Goal: Transaction & Acquisition: Purchase product/service

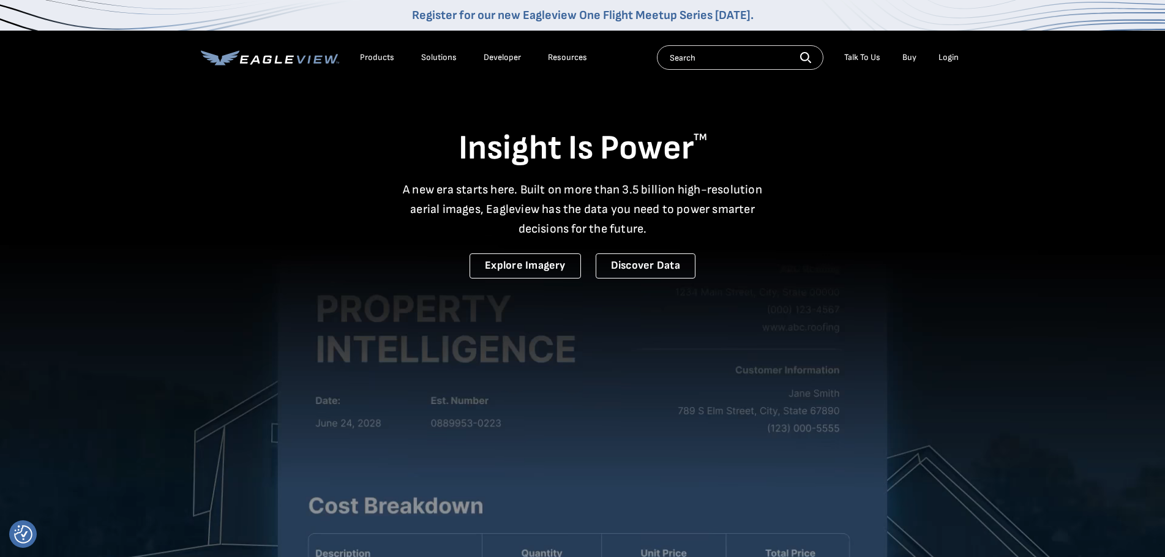
click at [944, 62] on div "Login" at bounding box center [948, 57] width 20 height 11
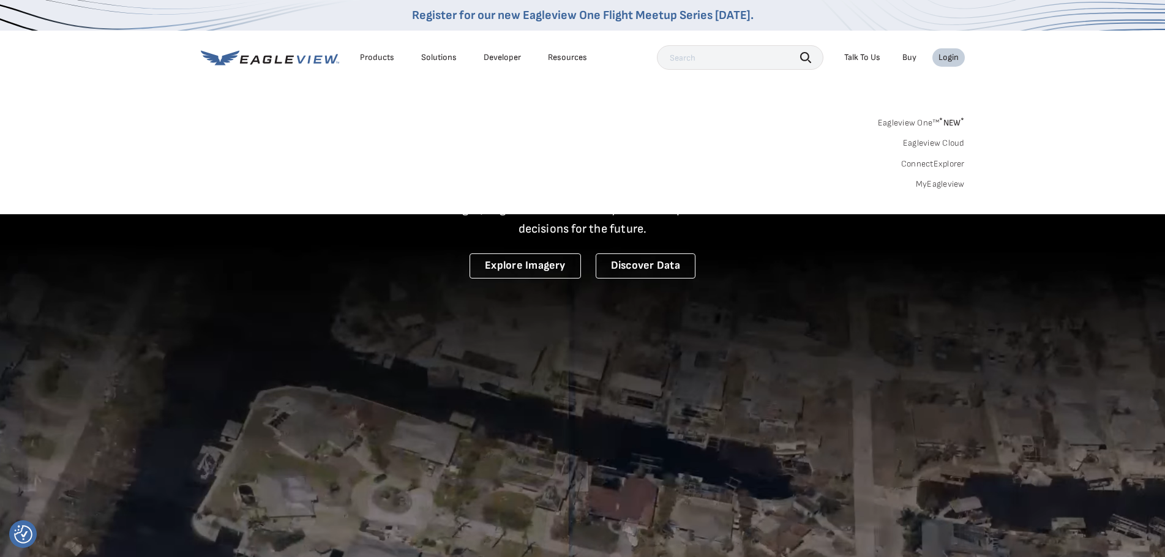
click at [943, 187] on link "MyEagleview" at bounding box center [940, 184] width 49 height 11
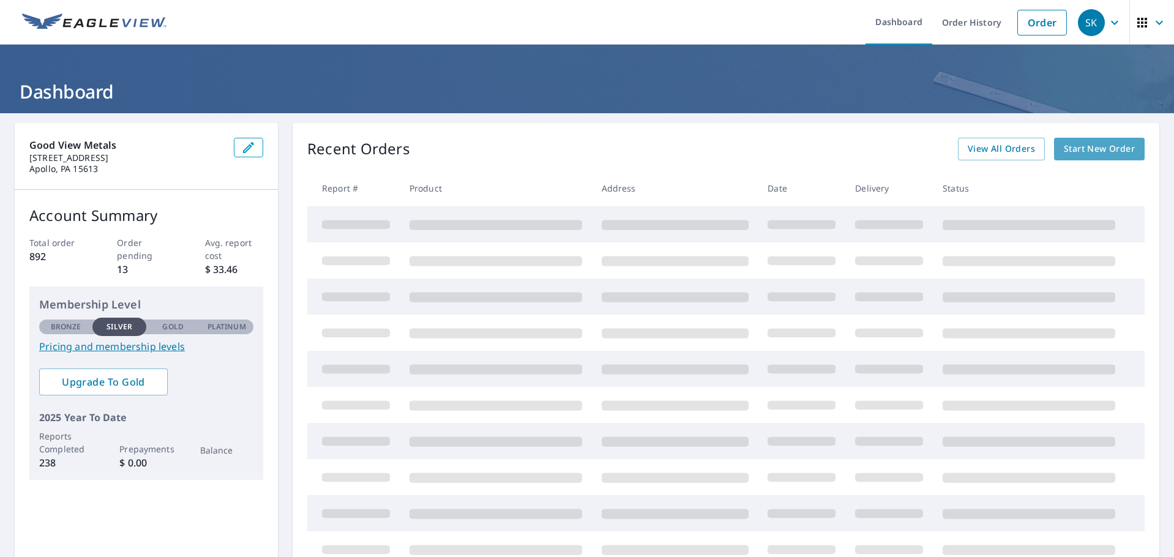
click at [1080, 151] on span "Start New Order" at bounding box center [1099, 148] width 71 height 15
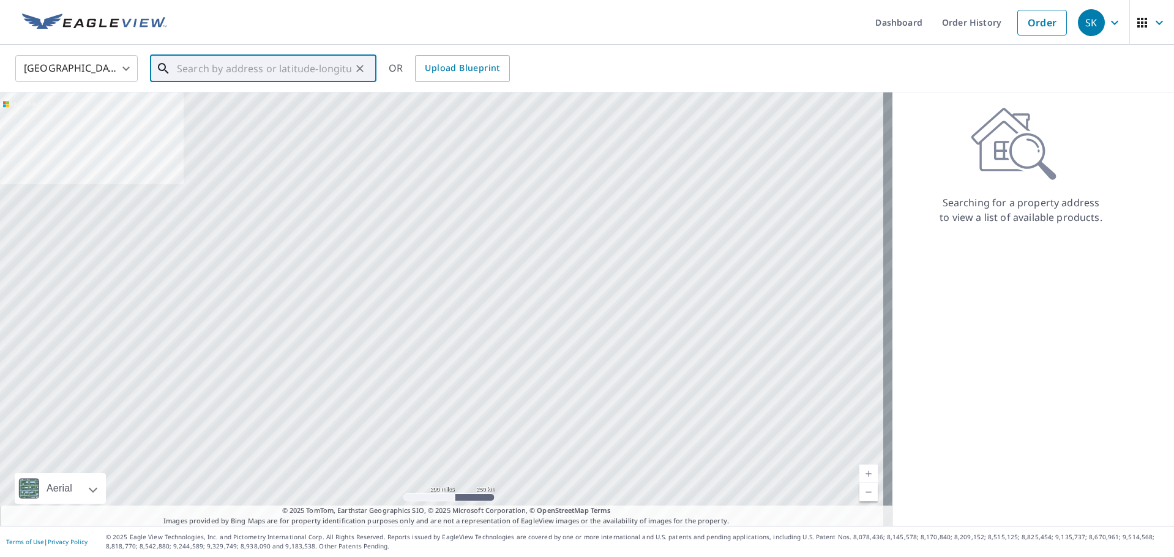
click at [274, 79] on input "text" at bounding box center [264, 68] width 174 height 34
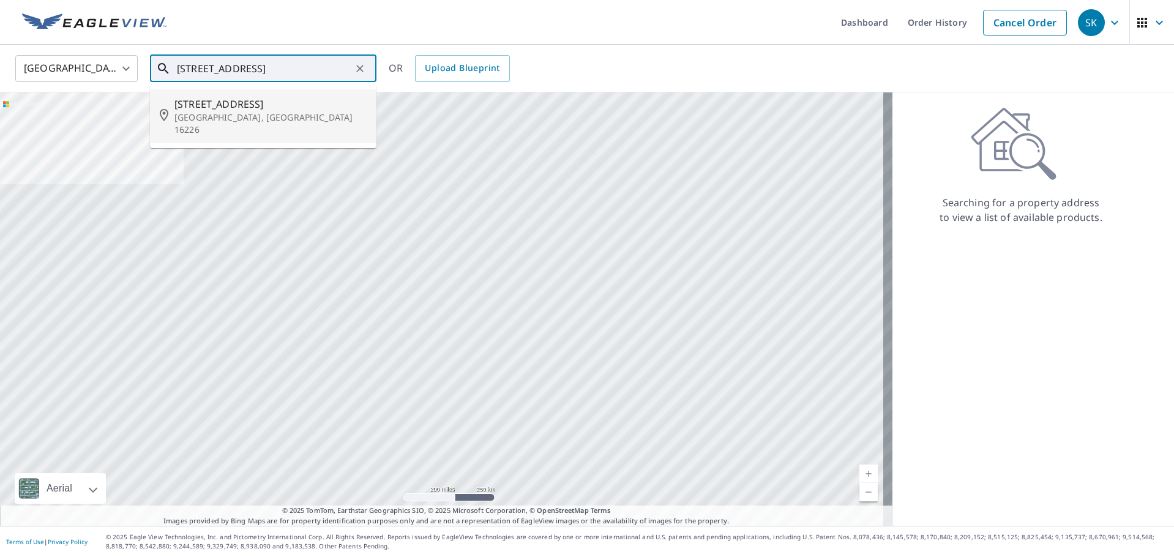
click at [210, 112] on p "Ford City, PA 16226" at bounding box center [270, 123] width 192 height 24
type input "1019 Terrace Ave Ford City, PA 16226"
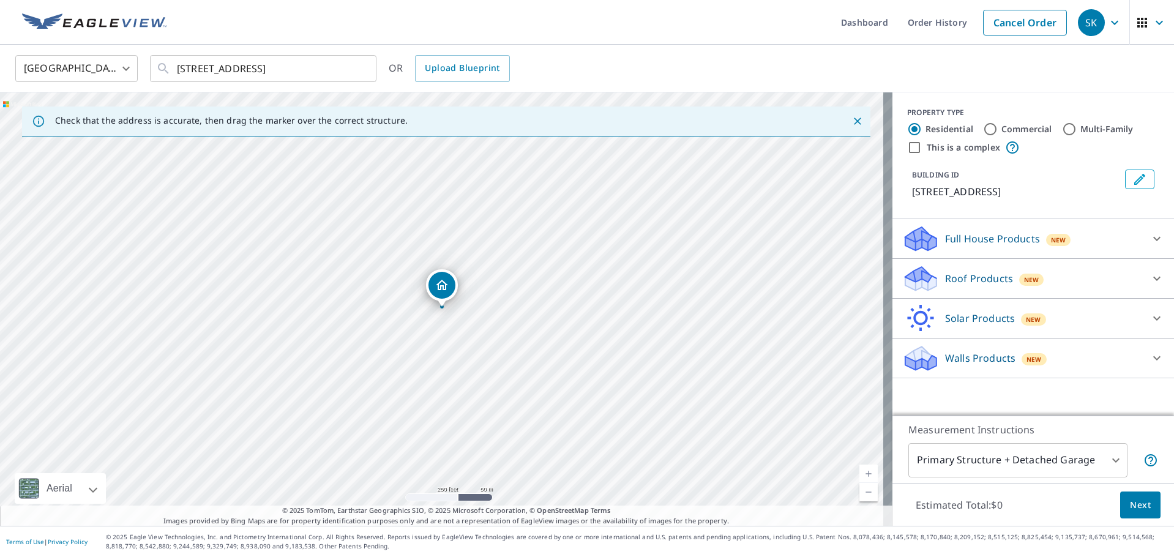
click at [1000, 279] on p "Roof Products" at bounding box center [979, 278] width 68 height 15
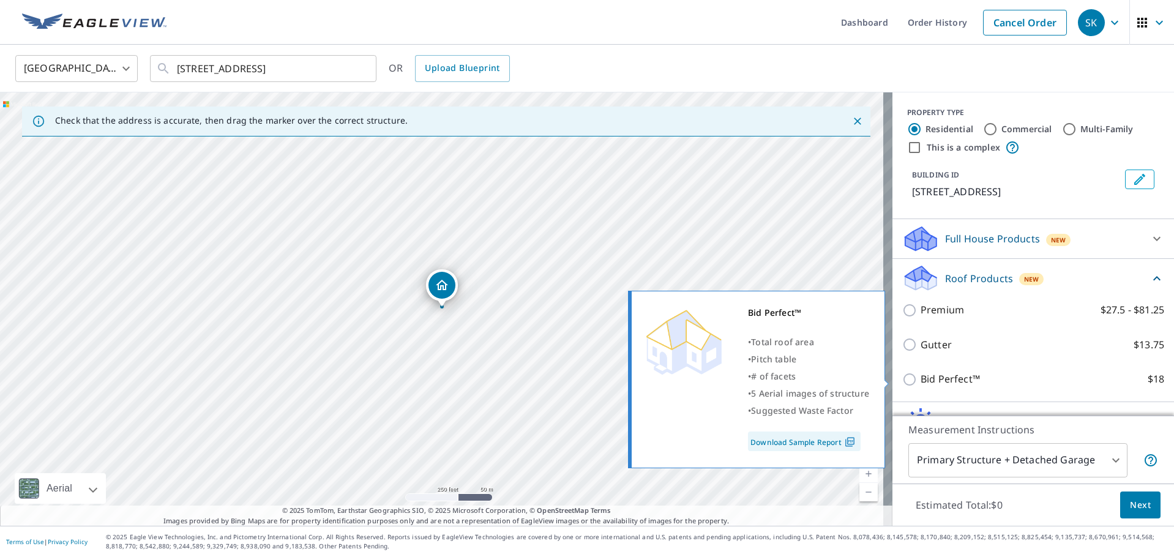
click at [927, 378] on p "Bid Perfect™" at bounding box center [950, 379] width 59 height 15
click at [921, 378] on input "Bid Perfect™ $18" at bounding box center [911, 379] width 18 height 15
checkbox input "true"
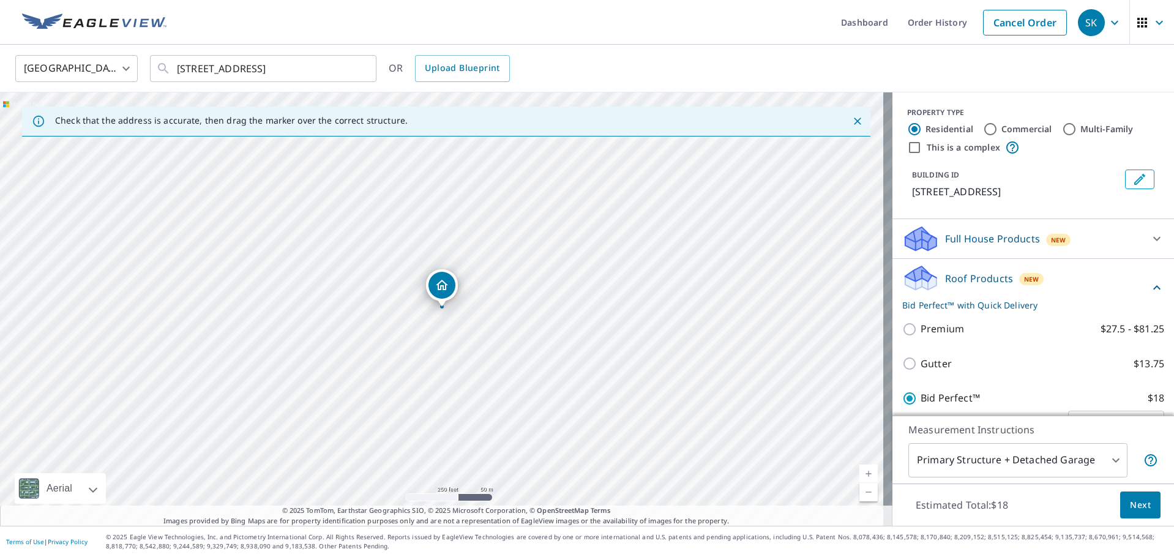
click at [1130, 506] on span "Next" at bounding box center [1140, 505] width 21 height 15
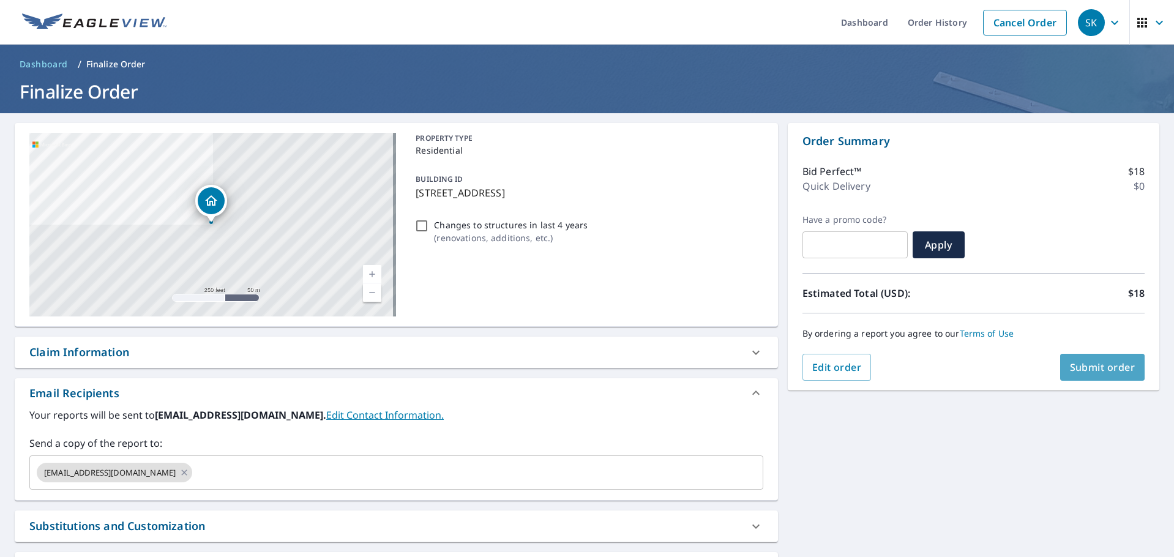
click at [1093, 364] on span "Submit order" at bounding box center [1102, 367] width 65 height 13
checkbox input "true"
